Goal: Information Seeking & Learning: Learn about a topic

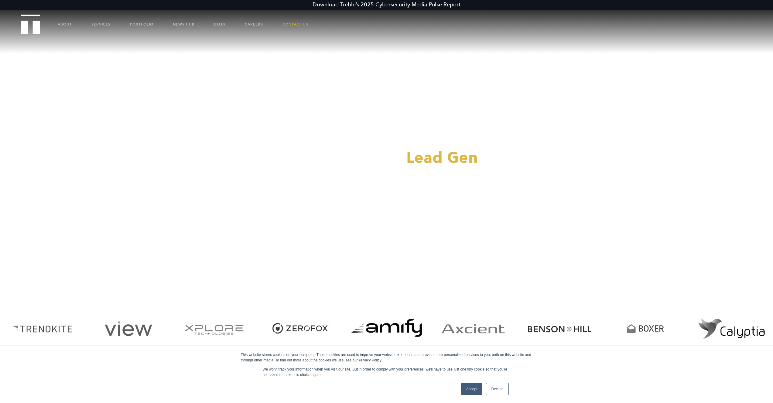
click at [472, 391] on link "Accept" at bounding box center [472, 389] width 22 height 12
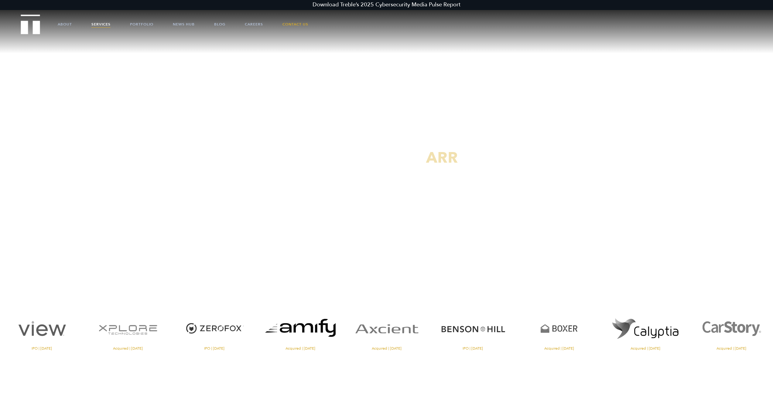
click at [101, 23] on link "Services" at bounding box center [100, 24] width 19 height 18
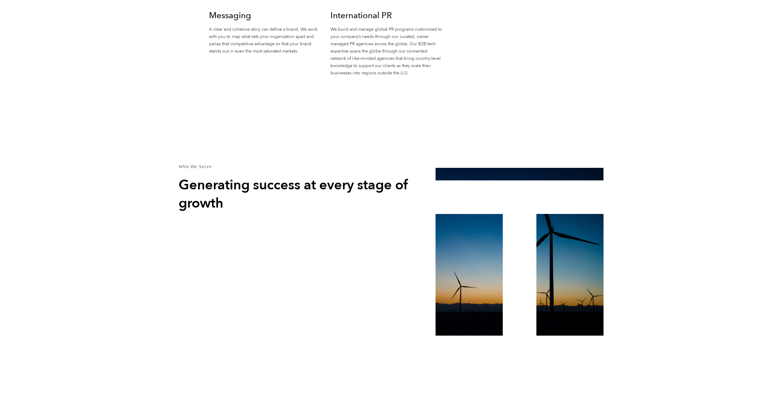
scroll to position [1072, 0]
